Goal: Transaction & Acquisition: Purchase product/service

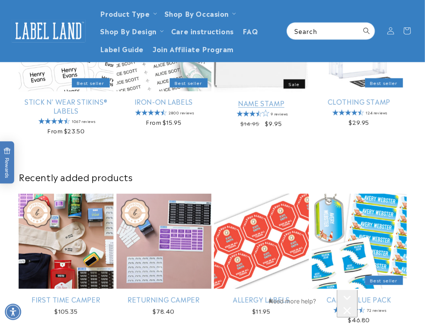
scroll to position [223, 0]
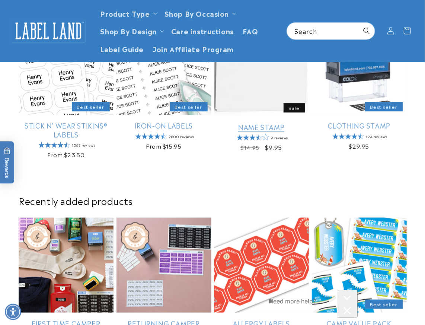
click at [129, 122] on link "Name Stamp" at bounding box center [261, 126] width 95 height 9
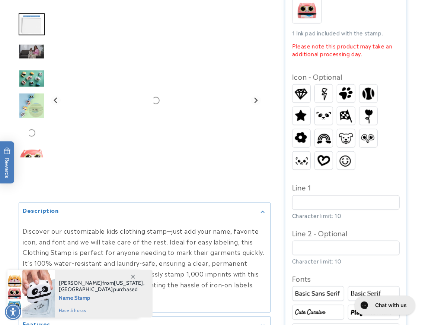
scroll to position [323, 0]
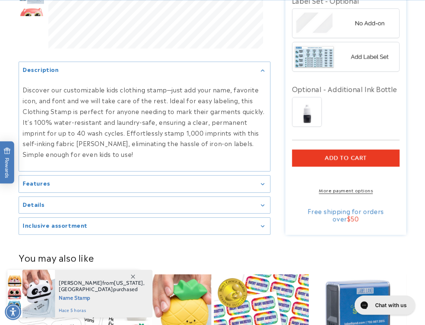
click at [341, 193] on link "More payment options" at bounding box center [346, 189] width 108 height 7
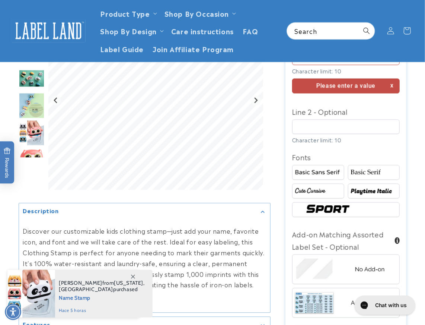
scroll to position [471, 0]
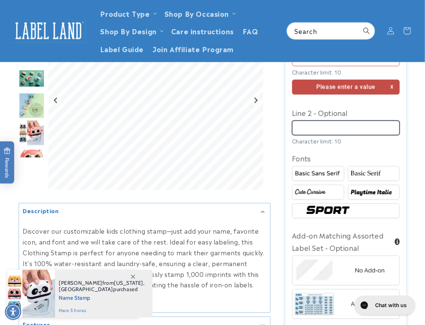
click at [343, 134] on input "Line 2 - Optional" at bounding box center [346, 128] width 108 height 15
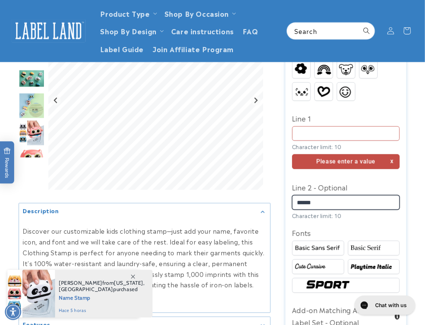
type input "******"
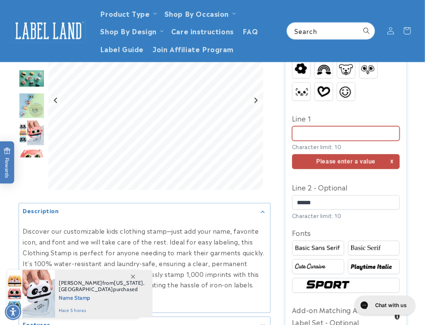
click at [326, 128] on input "Line 1" at bounding box center [346, 133] width 108 height 15
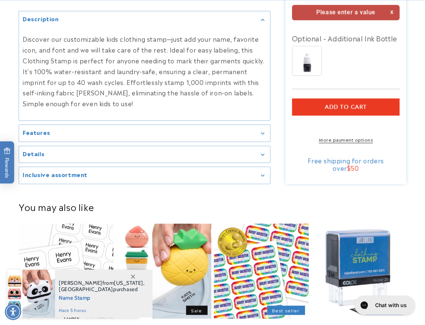
type input "******"
click at [347, 143] on link "More payment options" at bounding box center [346, 139] width 108 height 7
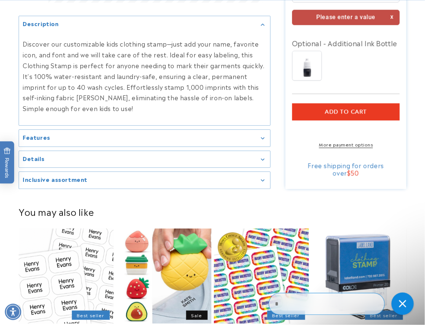
scroll to position [0, 0]
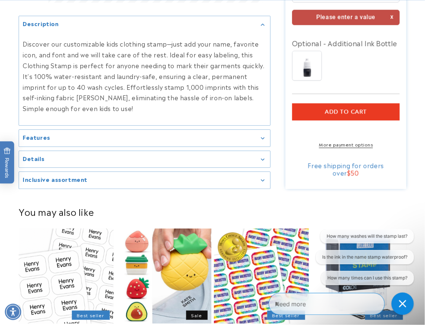
click at [347, 116] on button "Add to cart" at bounding box center [346, 111] width 108 height 17
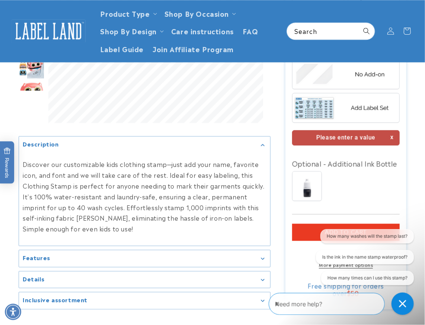
scroll to position [640, 0]
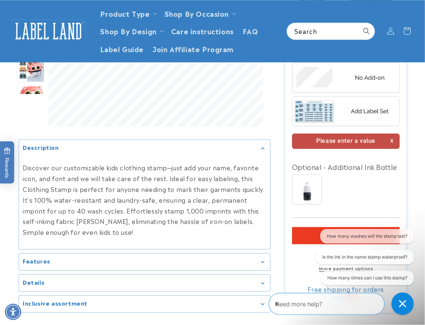
click at [347, 119] on img at bounding box center [346, 111] width 107 height 27
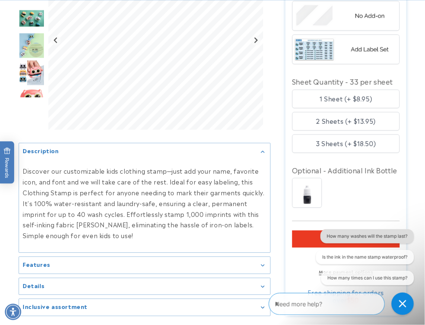
scroll to position [715, 0]
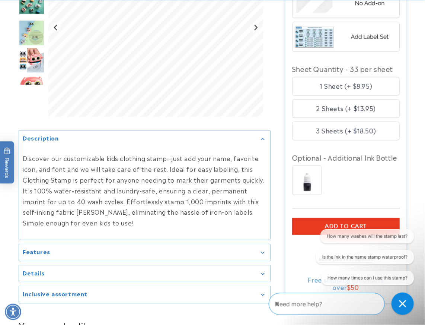
click at [338, 222] on button "Add to cart" at bounding box center [346, 225] width 108 height 17
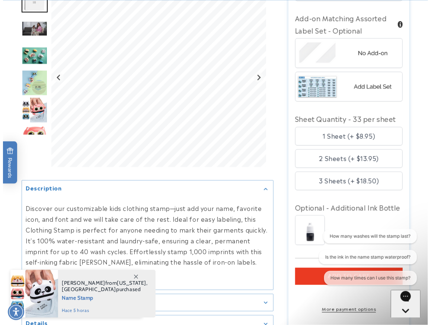
scroll to position [838, 0]
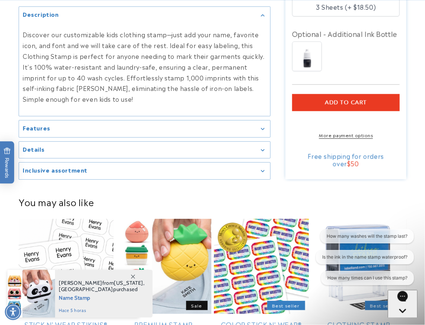
click at [350, 137] on link "More payment options" at bounding box center [346, 134] width 108 height 7
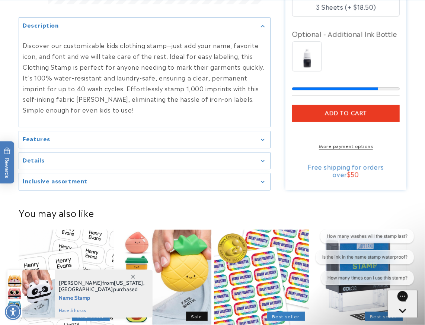
click at [350, 145] on shopify-accelerated-checkout "More payment options" at bounding box center [346, 137] width 108 height 23
